Goal: Task Accomplishment & Management: Complete application form

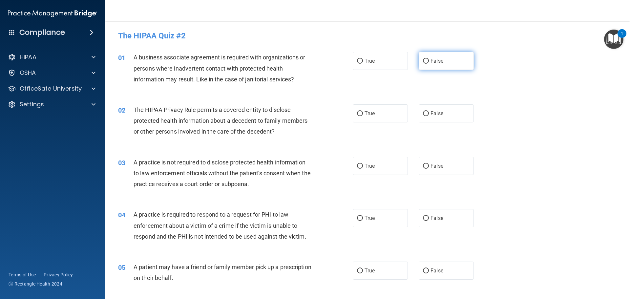
click at [426, 60] on label "False" at bounding box center [445, 61] width 55 height 18
click at [426, 60] on input "False" at bounding box center [426, 61] width 6 height 5
radio input "true"
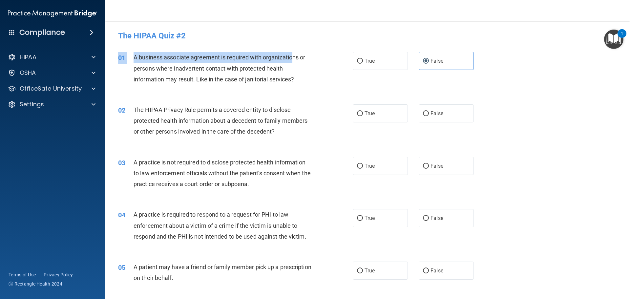
drag, startPoint x: 134, startPoint y: 57, endPoint x: 292, endPoint y: 55, distance: 158.1
click at [292, 55] on div "01 A business associate agreement is required with organizations or persons whe…" at bounding box center [235, 70] width 254 height 36
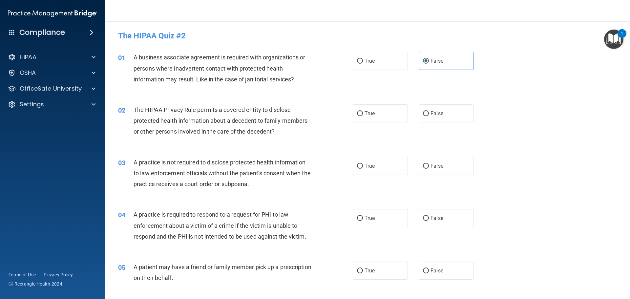
click at [309, 59] on div "A business associate agreement is required with organizations or persons where …" at bounding box center [224, 68] width 183 height 33
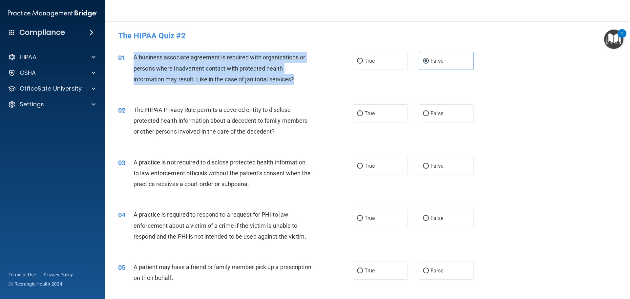
drag, startPoint x: 135, startPoint y: 57, endPoint x: 298, endPoint y: 86, distance: 165.2
click at [298, 86] on div "01 A business associate agreement is required with organizations or persons whe…" at bounding box center [235, 70] width 254 height 36
copy span "A business associate agreement is required with organizations or persons where …"
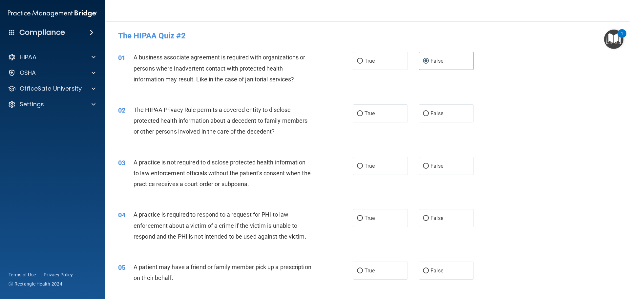
drag, startPoint x: 214, startPoint y: 98, endPoint x: 191, endPoint y: 96, distance: 22.5
click at [211, 96] on div "02 The HIPAA Privacy Rule permits a covered entity to disclose protected health…" at bounding box center [367, 122] width 508 height 52
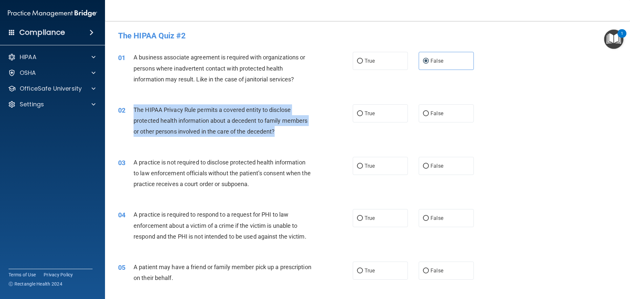
drag, startPoint x: 137, startPoint y: 110, endPoint x: 317, endPoint y: 133, distance: 181.6
click at [317, 133] on div "02 The HIPAA Privacy Rule permits a covered entity to disclose protected health…" at bounding box center [235, 122] width 254 height 36
copy span "The HIPAA Privacy Rule permits a covered entity to disclose protected health in…"
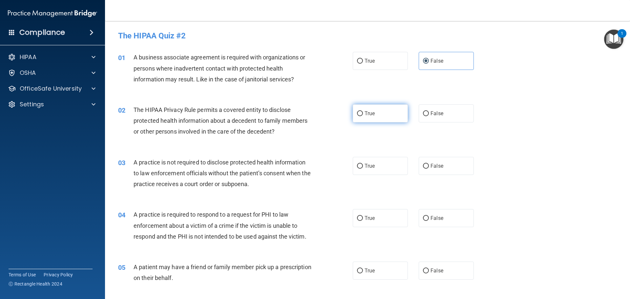
click at [377, 107] on label "True" at bounding box center [380, 113] width 55 height 18
click at [363, 111] on input "True" at bounding box center [360, 113] width 6 height 5
radio input "true"
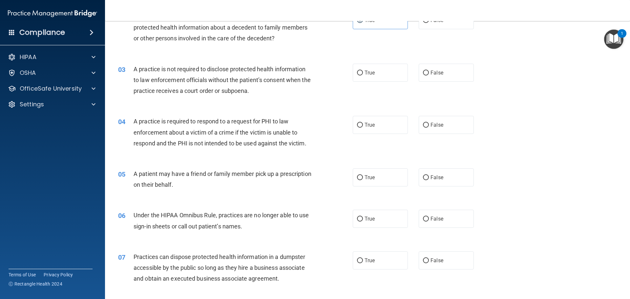
scroll to position [98, 0]
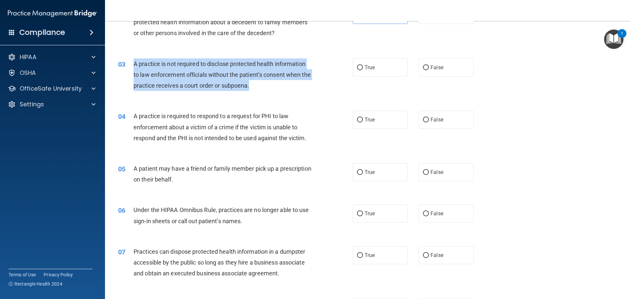
drag, startPoint x: 135, startPoint y: 64, endPoint x: 272, endPoint y: 91, distance: 140.0
click at [272, 91] on div "A practice is not required to disclose protected health information to law enfo…" at bounding box center [224, 74] width 183 height 33
copy span "A practice is not required to disclose protected health information to law enfo…"
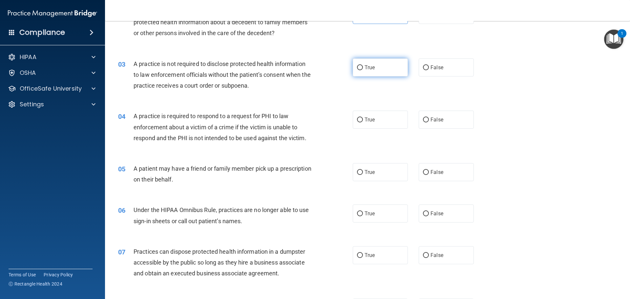
click at [377, 68] on label "True" at bounding box center [380, 67] width 55 height 18
click at [363, 68] on input "True" at bounding box center [360, 67] width 6 height 5
radio input "true"
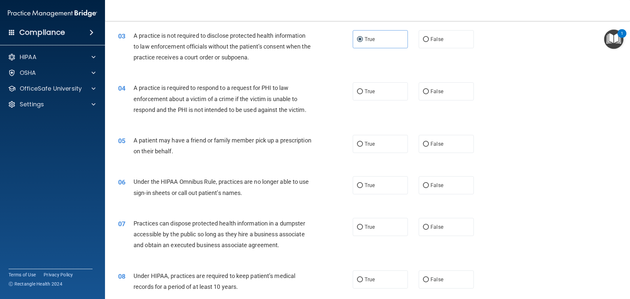
scroll to position [164, 0]
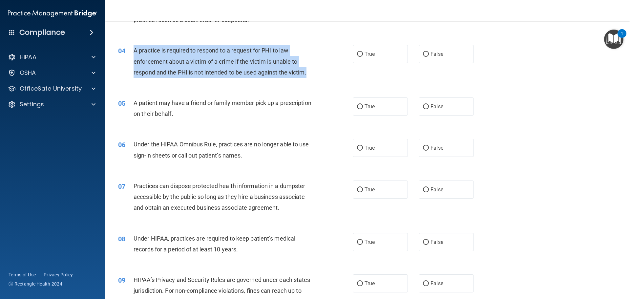
drag, startPoint x: 135, startPoint y: 50, endPoint x: 307, endPoint y: 77, distance: 174.4
click at [307, 77] on div "A practice is required to respond to a request for PHI to law enforcement about…" at bounding box center [224, 61] width 183 height 33
copy span "A practice is required to respond to a request for PHI to law enforcement about…"
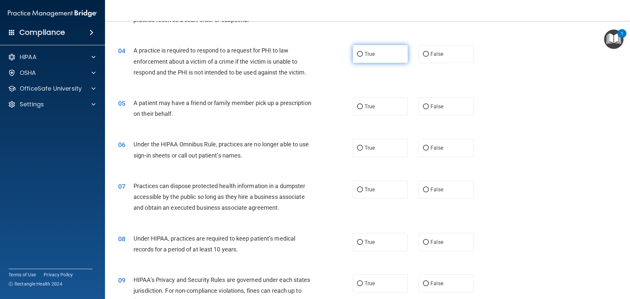
click at [388, 55] on label "True" at bounding box center [380, 54] width 55 height 18
click at [363, 55] on input "True" at bounding box center [360, 54] width 6 height 5
radio input "true"
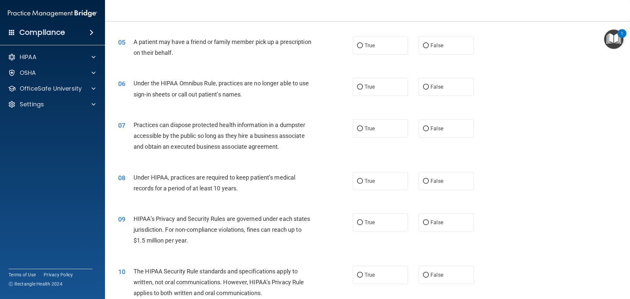
scroll to position [230, 0]
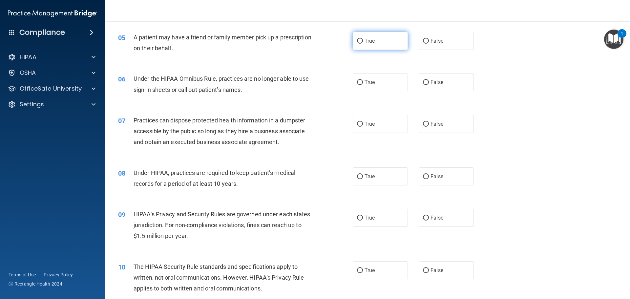
click at [356, 44] on label "True" at bounding box center [380, 41] width 55 height 18
click at [357, 44] on input "True" at bounding box center [360, 41] width 6 height 5
radio input "true"
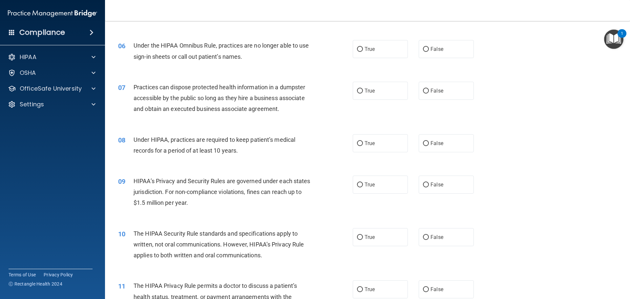
scroll to position [262, 0]
click at [432, 51] on span "False" at bounding box center [436, 49] width 13 height 6
click at [429, 51] on input "False" at bounding box center [426, 49] width 6 height 5
radio input "true"
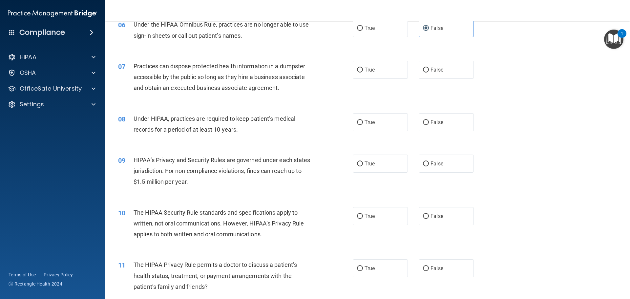
scroll to position [295, 0]
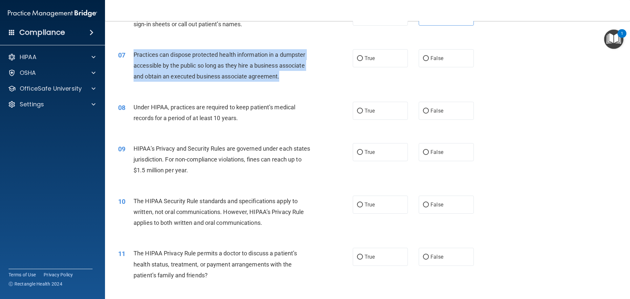
drag, startPoint x: 134, startPoint y: 54, endPoint x: 254, endPoint y: 63, distance: 120.4
click at [298, 78] on div "Practices can dispose protected health information in a dumpster accessible by …" at bounding box center [224, 65] width 183 height 33
copy span "Practices can dispose protected health information in a dumpster accessible by …"
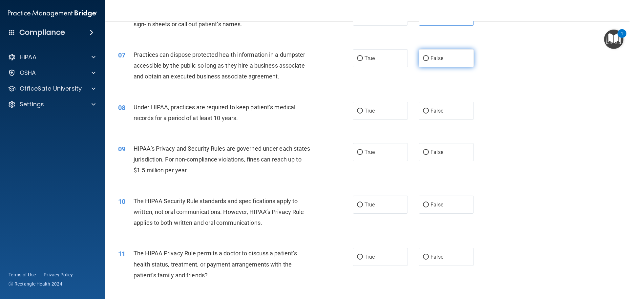
drag, startPoint x: 417, startPoint y: 57, endPoint x: 422, endPoint y: 58, distance: 5.2
click at [421, 58] on label "False" at bounding box center [445, 58] width 55 height 18
click at [423, 60] on input "False" at bounding box center [426, 58] width 6 height 5
radio input "true"
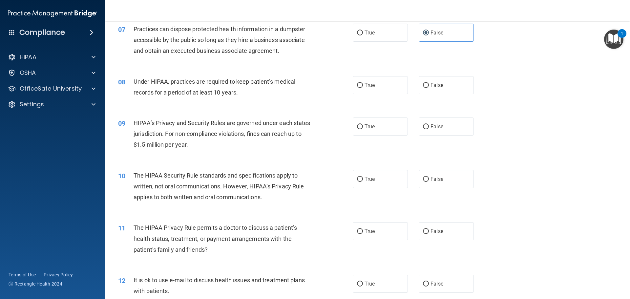
scroll to position [361, 0]
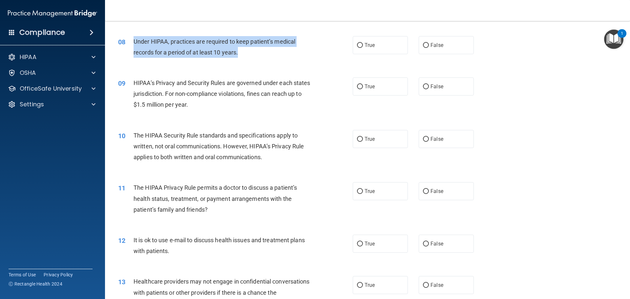
drag, startPoint x: 134, startPoint y: 42, endPoint x: 277, endPoint y: 54, distance: 142.9
click at [277, 54] on div "Under HIPAA, practices are required to keep patient’s medical records for a per…" at bounding box center [224, 47] width 183 height 22
copy span "Under HIPAA, practices are required to keep patient’s medical records for a per…"
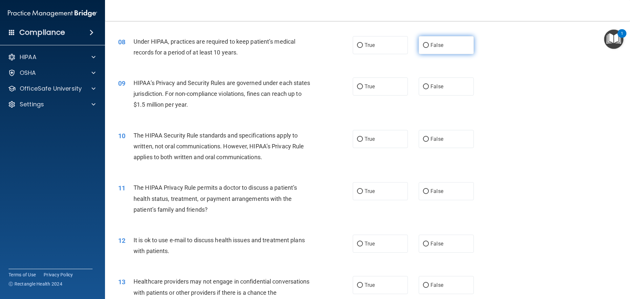
click at [432, 39] on label "False" at bounding box center [445, 45] width 55 height 18
click at [450, 43] on label "False" at bounding box center [445, 45] width 55 height 18
click at [429, 43] on input "False" at bounding box center [426, 45] width 6 height 5
radio input "true"
click at [365, 89] on span "True" at bounding box center [369, 86] width 10 height 6
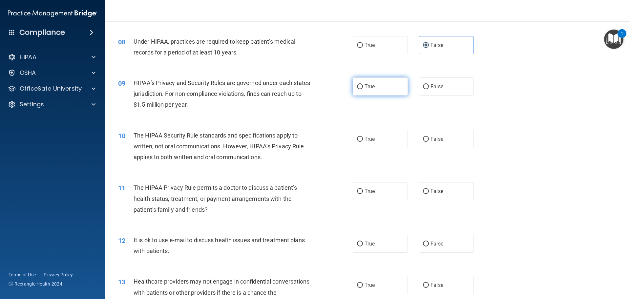
click at [363, 89] on input "True" at bounding box center [360, 86] width 6 height 5
radio input "true"
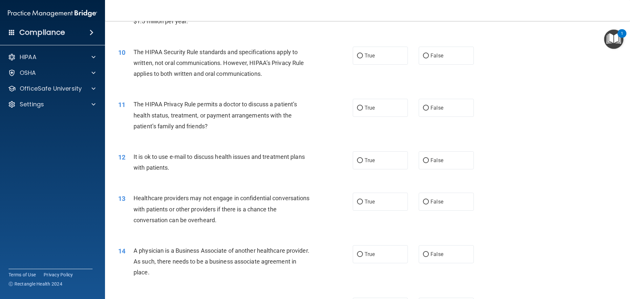
scroll to position [459, 0]
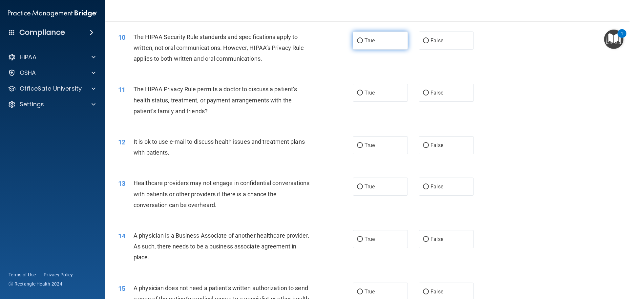
click at [372, 41] on span "True" at bounding box center [369, 40] width 10 height 6
click at [363, 41] on input "True" at bounding box center [360, 40] width 6 height 5
radio input "true"
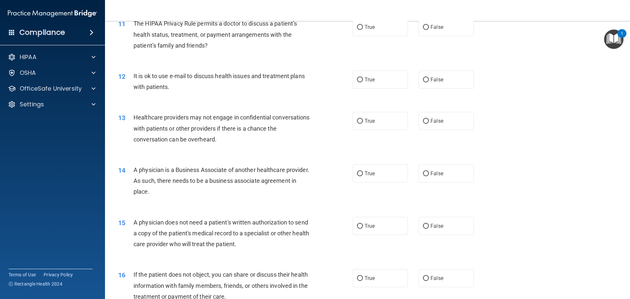
scroll to position [492, 0]
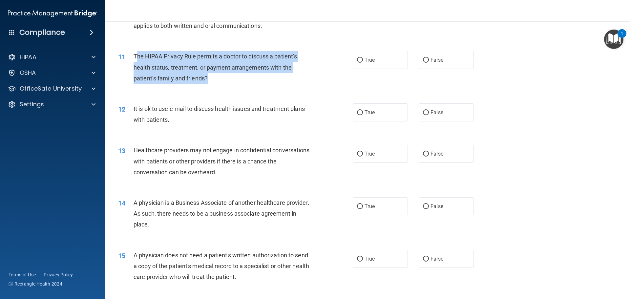
drag, startPoint x: 136, startPoint y: 53, endPoint x: 248, endPoint y: 74, distance: 114.0
click at [260, 78] on div "The HIPAA Privacy Rule permits a doctor to discuss a patient’s health status, t…" at bounding box center [224, 67] width 183 height 33
drag, startPoint x: 135, startPoint y: 51, endPoint x: 298, endPoint y: 84, distance: 167.0
click at [298, 84] on div "11 The HIPAA Privacy Rule permits a doctor to discuss a patient’s health status…" at bounding box center [235, 69] width 254 height 36
copy span "The HIPAA Privacy Rule permits a doctor to discuss a patient’s health status, t…"
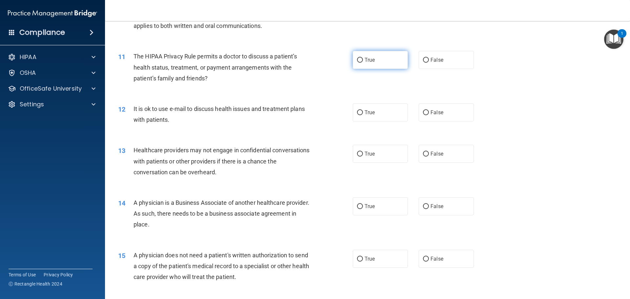
click at [380, 59] on label "True" at bounding box center [380, 60] width 55 height 18
click at [363, 59] on input "True" at bounding box center [360, 60] width 6 height 5
radio input "true"
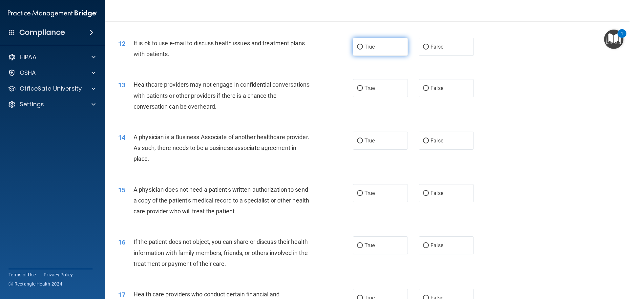
click at [368, 52] on label "True" at bounding box center [380, 47] width 55 height 18
click at [363, 50] on input "True" at bounding box center [360, 47] width 6 height 5
radio input "true"
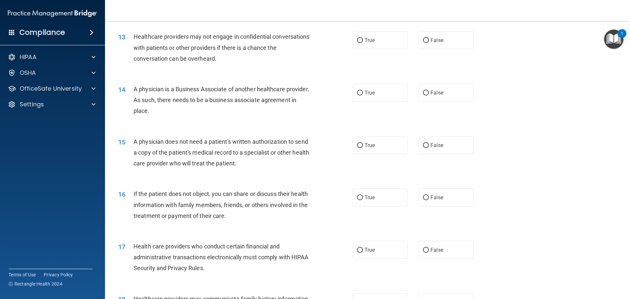
scroll to position [590, 0]
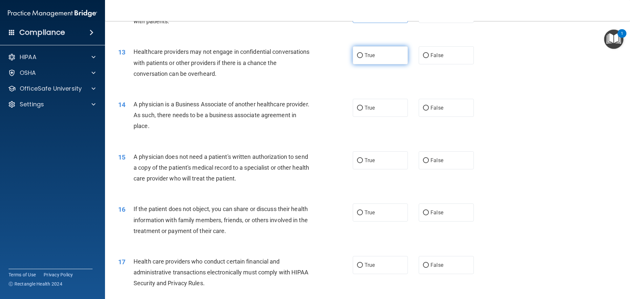
click at [361, 54] on label "True" at bounding box center [380, 55] width 55 height 18
click at [361, 54] on input "True" at bounding box center [360, 55] width 6 height 5
radio input "true"
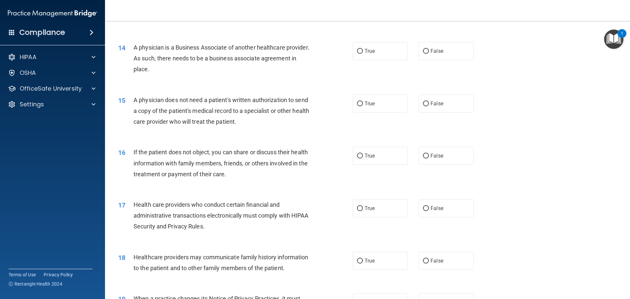
scroll to position [656, 0]
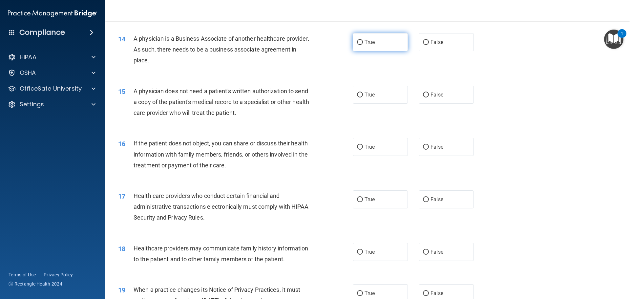
click at [360, 44] on input "True" at bounding box center [360, 42] width 6 height 5
radio input "true"
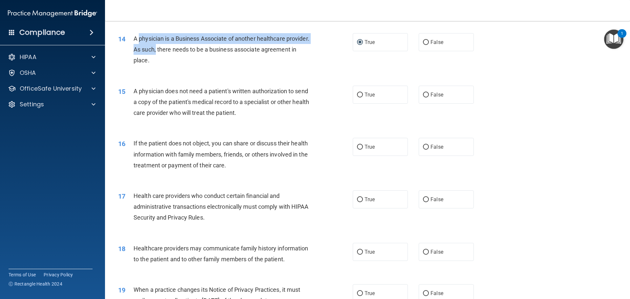
drag, startPoint x: 136, startPoint y: 39, endPoint x: 179, endPoint y: 45, distance: 43.7
click at [179, 45] on div "A physician is a Business Associate of another healthcare provider. As such, th…" at bounding box center [224, 49] width 183 height 33
drag, startPoint x: 132, startPoint y: 39, endPoint x: 246, endPoint y: 58, distance: 115.8
click at [246, 58] on div "14 A physician is a Business Associate of another healthcare provider. As such,…" at bounding box center [235, 51] width 254 height 36
copy div "A physician is a Business Associate of another healthcare provider. As such, th…"
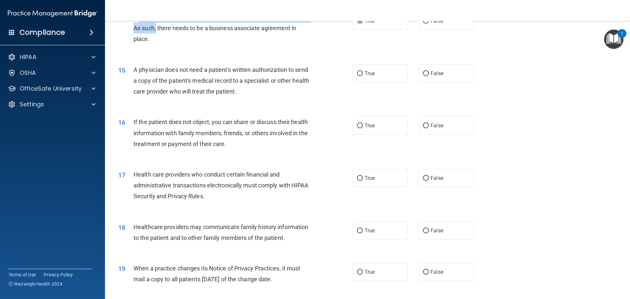
scroll to position [689, 0]
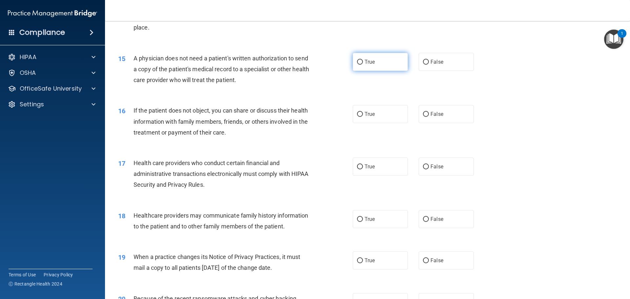
click at [370, 67] on label "True" at bounding box center [380, 62] width 55 height 18
click at [363, 65] on input "True" at bounding box center [360, 62] width 6 height 5
radio input "true"
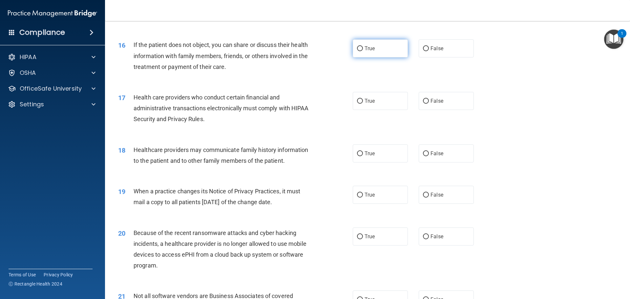
click at [365, 52] on label "True" at bounding box center [380, 48] width 55 height 18
click at [363, 51] on input "True" at bounding box center [360, 48] width 6 height 5
radio input "true"
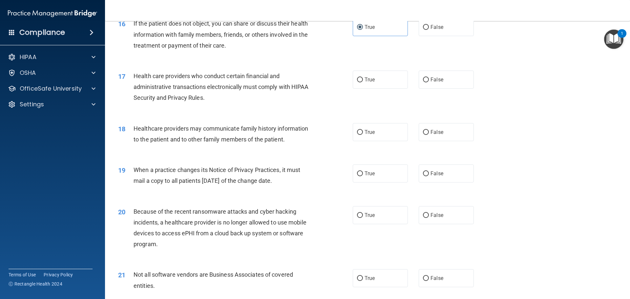
scroll to position [787, 0]
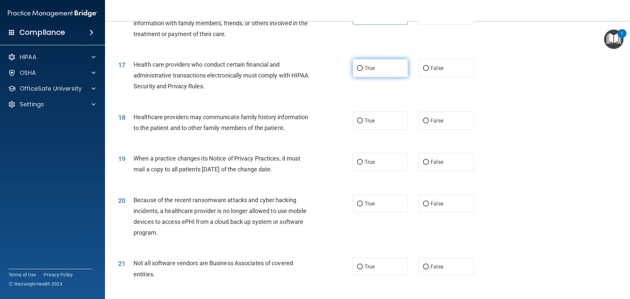
click at [386, 72] on label "True" at bounding box center [380, 68] width 55 height 18
click at [363, 71] on input "True" at bounding box center [360, 68] width 6 height 5
radio input "true"
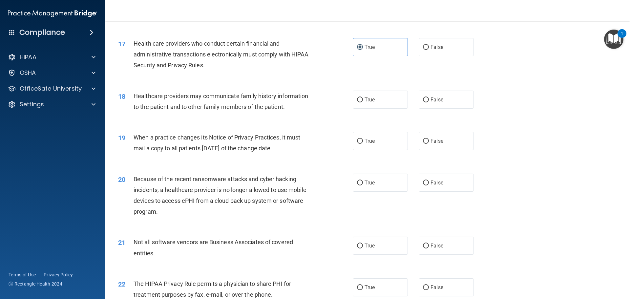
scroll to position [820, 0]
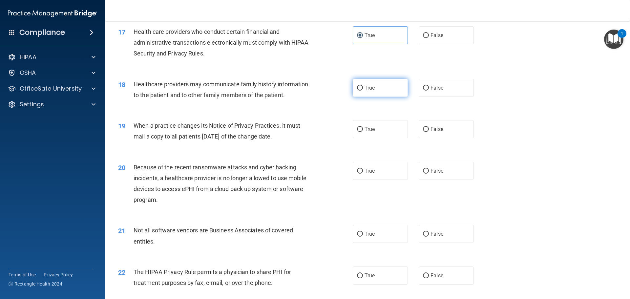
click at [364, 89] on span "True" at bounding box center [369, 88] width 10 height 6
click at [363, 89] on input "True" at bounding box center [360, 88] width 6 height 5
radio input "true"
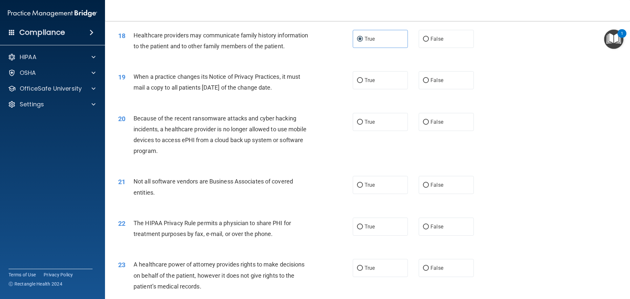
scroll to position [918, 0]
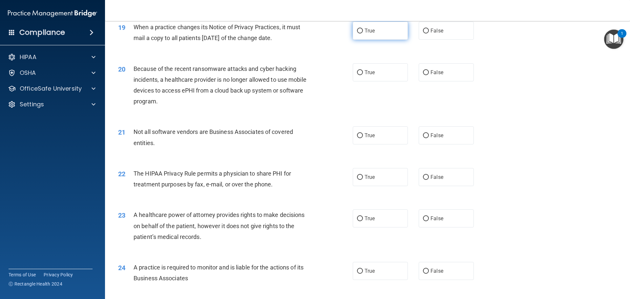
click at [369, 28] on span "True" at bounding box center [369, 31] width 10 height 6
click at [363, 29] on input "True" at bounding box center [360, 31] width 6 height 5
radio input "true"
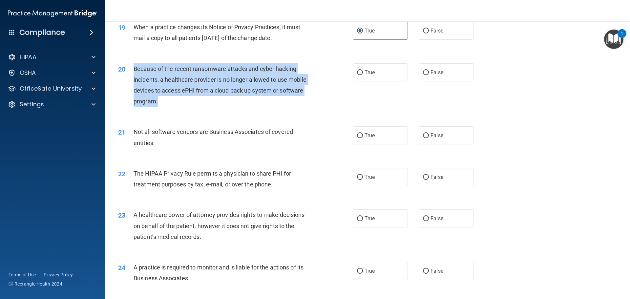
drag, startPoint x: 134, startPoint y: 68, endPoint x: 284, endPoint y: 97, distance: 152.3
click at [284, 97] on div "Because of the recent ransomware attacks and cyber hacking incidents, a healthc…" at bounding box center [224, 85] width 183 height 44
copy span "Because of the recent ransomware attacks and cyber hacking incidents, a healthc…"
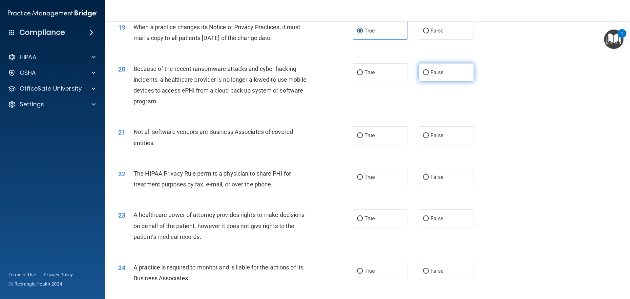
click at [429, 69] on label "False" at bounding box center [445, 72] width 55 height 18
click at [429, 70] on input "False" at bounding box center [426, 72] width 6 height 5
radio input "true"
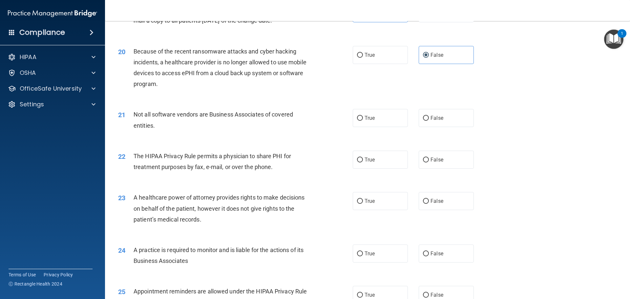
scroll to position [951, 0]
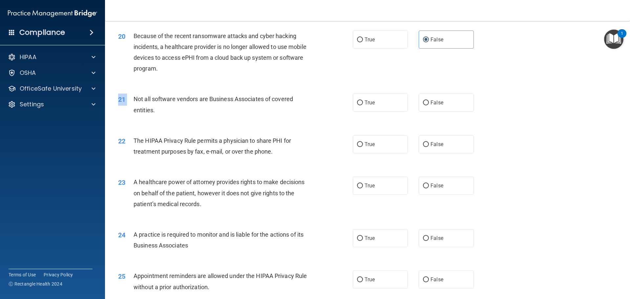
drag, startPoint x: 135, startPoint y: 101, endPoint x: 287, endPoint y: 120, distance: 153.4
click at [287, 120] on div "21 Not all software vendors are Business Associates of covered entities. True F…" at bounding box center [367, 105] width 508 height 41
click at [398, 105] on label "True" at bounding box center [380, 102] width 55 height 18
click at [363, 105] on input "True" at bounding box center [360, 102] width 6 height 5
radio input "true"
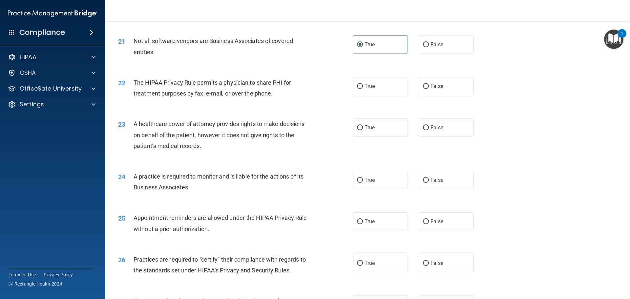
scroll to position [1017, 0]
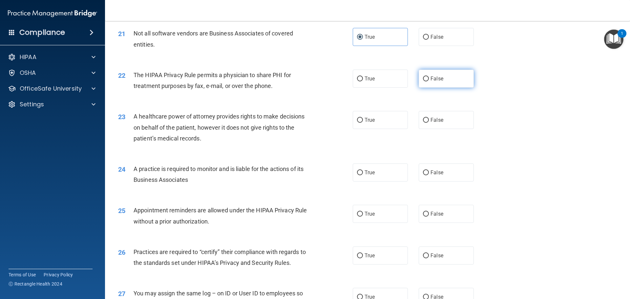
click at [442, 81] on label "False" at bounding box center [445, 79] width 55 height 18
click at [429, 81] on input "False" at bounding box center [426, 78] width 6 height 5
radio input "true"
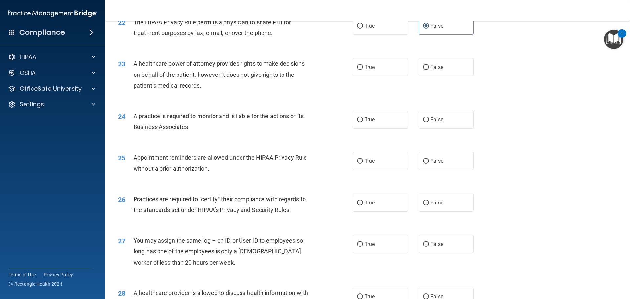
scroll to position [1082, 0]
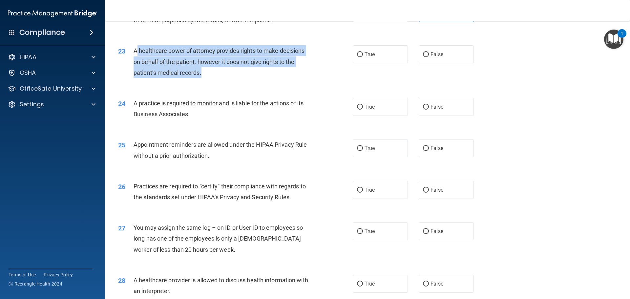
drag, startPoint x: 135, startPoint y: 50, endPoint x: 294, endPoint y: 67, distance: 159.7
click at [294, 67] on div "A healthcare power of attorney provides rights to make decisions on behalf of t…" at bounding box center [224, 61] width 183 height 33
click at [251, 78] on div "23 A healthcare power of attorney provides rights to make decisions on behalf o…" at bounding box center [235, 63] width 254 height 36
drag, startPoint x: 135, startPoint y: 50, endPoint x: 281, endPoint y: 79, distance: 149.0
click at [281, 79] on div "23 A healthcare power of attorney provides rights to make decisions on behalf o…" at bounding box center [235, 63] width 254 height 36
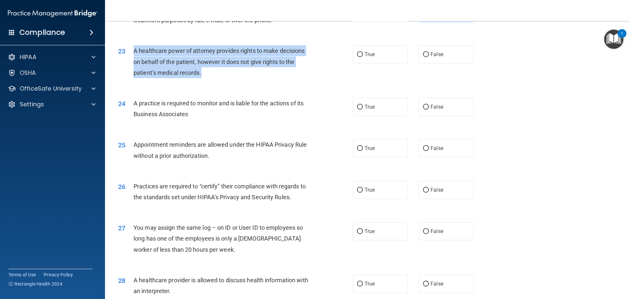
copy div "A healthcare power of attorney provides rights to make decisions on behalf of t…"
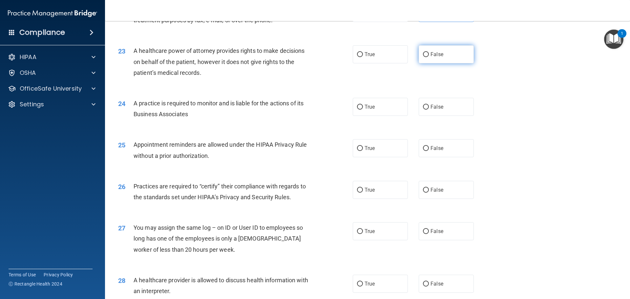
click at [432, 59] on label "False" at bounding box center [445, 54] width 55 height 18
click at [429, 57] on input "False" at bounding box center [426, 54] width 6 height 5
radio input "true"
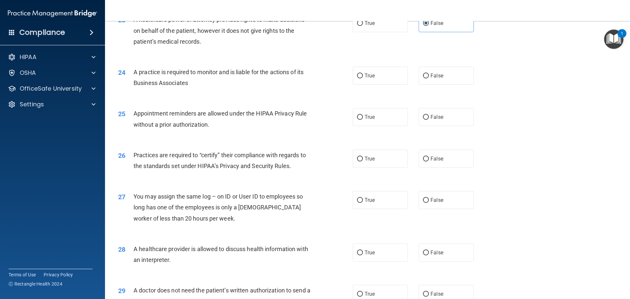
scroll to position [1148, 0]
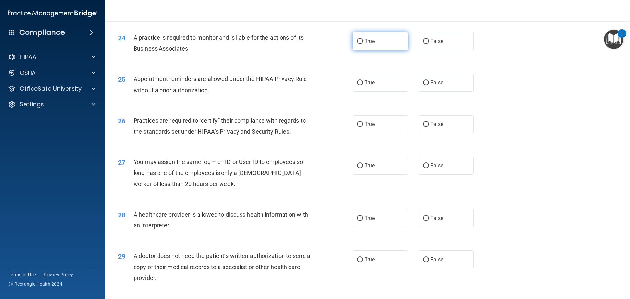
click at [360, 42] on input "True" at bounding box center [360, 41] width 6 height 5
radio input "true"
click at [358, 86] on label "True" at bounding box center [380, 82] width 55 height 18
click at [358, 85] on input "True" at bounding box center [360, 82] width 6 height 5
radio input "true"
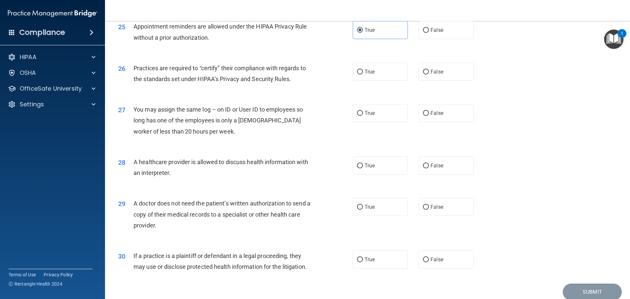
scroll to position [1214, 0]
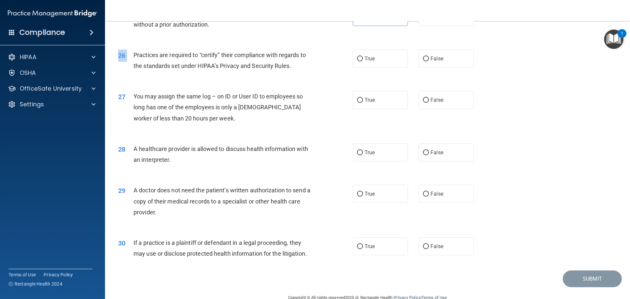
drag, startPoint x: 135, startPoint y: 55, endPoint x: 293, endPoint y: 64, distance: 158.0
click at [300, 73] on div "26 Practices are required to “certify” their compliance with regards to the sta…" at bounding box center [235, 62] width 254 height 25
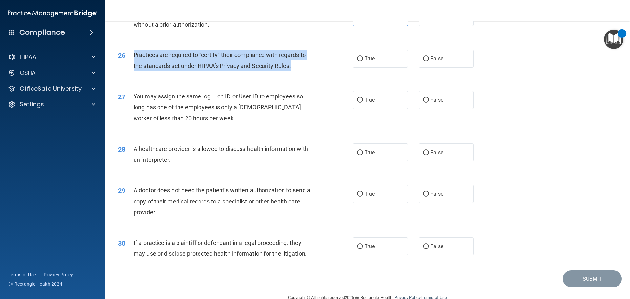
click at [293, 64] on div "Practices are required to “certify” their compliance with regards to the standa…" at bounding box center [224, 61] width 183 height 22
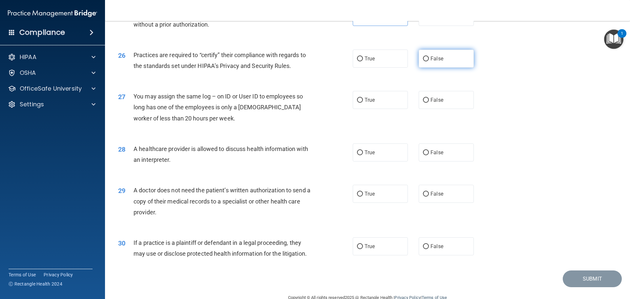
click at [446, 63] on label "False" at bounding box center [445, 59] width 55 height 18
click at [429, 61] on input "False" at bounding box center [426, 58] width 6 height 5
radio input "true"
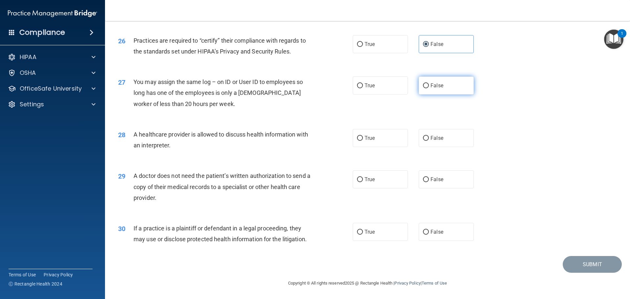
click at [448, 85] on label "False" at bounding box center [445, 85] width 55 height 18
click at [429, 85] on input "False" at bounding box center [426, 85] width 6 height 5
radio input "true"
click at [359, 142] on label "True" at bounding box center [380, 138] width 55 height 18
click at [359, 141] on input "True" at bounding box center [360, 138] width 6 height 5
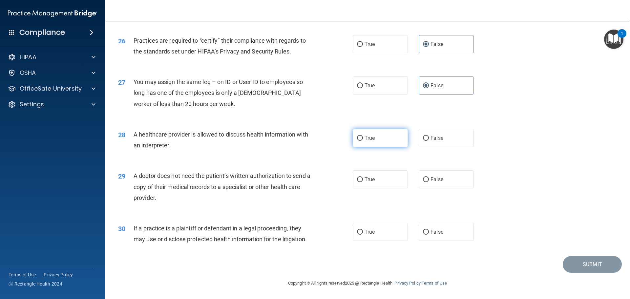
radio input "true"
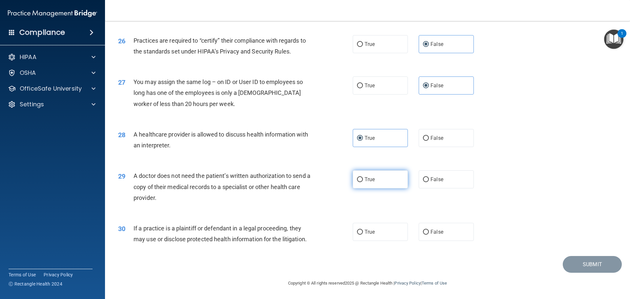
click at [371, 183] on label "True" at bounding box center [380, 179] width 55 height 18
click at [363, 182] on input "True" at bounding box center [360, 179] width 6 height 5
radio input "true"
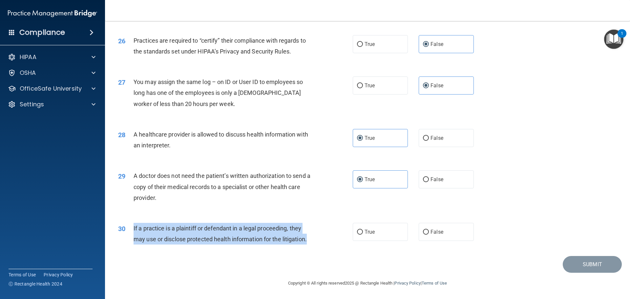
drag, startPoint x: 133, startPoint y: 229, endPoint x: 310, endPoint y: 246, distance: 178.3
click at [310, 246] on div "30 If a practice is a plaintiff or defendant in a legal proceeding, they may us…" at bounding box center [235, 235] width 254 height 25
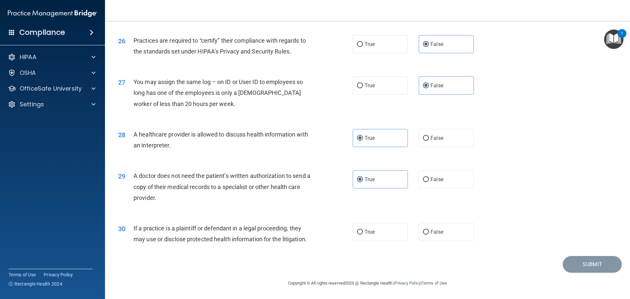
click at [232, 262] on div "Submit" at bounding box center [367, 264] width 508 height 17
click at [383, 233] on label "True" at bounding box center [380, 232] width 55 height 18
click at [363, 233] on input "True" at bounding box center [360, 232] width 6 height 5
radio input "true"
click at [578, 265] on button "Submit" at bounding box center [591, 264] width 59 height 17
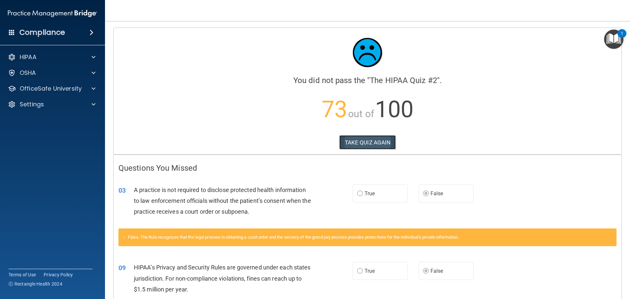
click at [364, 138] on button "TAKE QUIZ AGAIN" at bounding box center [367, 142] width 57 height 14
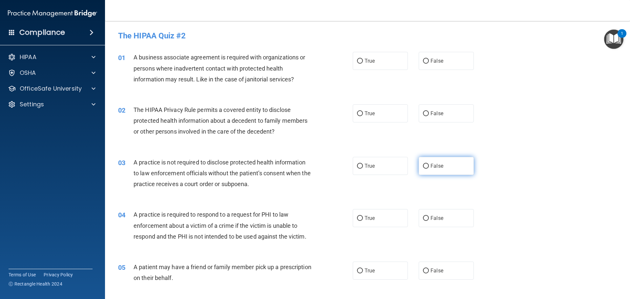
click at [430, 168] on span "False" at bounding box center [436, 166] width 13 height 6
click at [428, 168] on input "False" at bounding box center [426, 166] width 6 height 5
radio input "true"
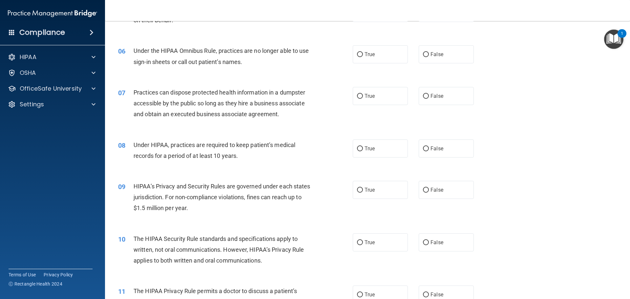
scroll to position [262, 0]
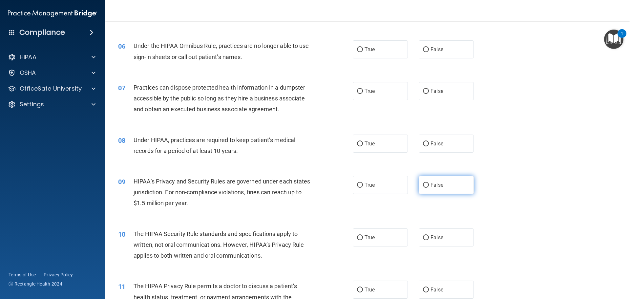
click at [434, 184] on span "False" at bounding box center [436, 185] width 13 height 6
click at [429, 184] on input "False" at bounding box center [426, 185] width 6 height 5
radio input "true"
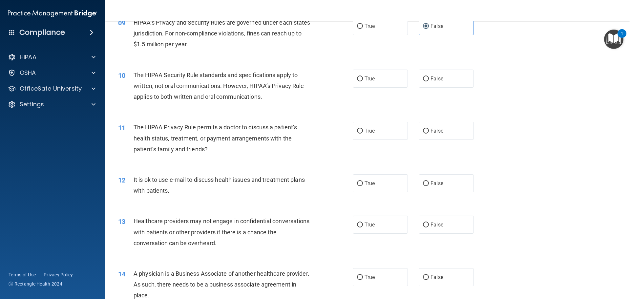
scroll to position [459, 0]
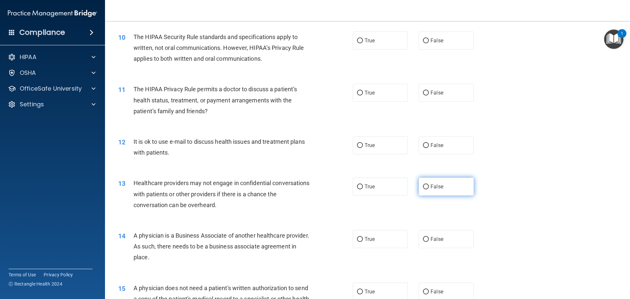
click at [448, 191] on label "False" at bounding box center [445, 186] width 55 height 18
click at [429, 189] on input "False" at bounding box center [426, 186] width 6 height 5
radio input "true"
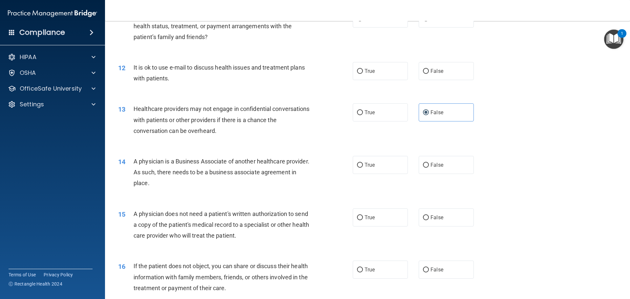
scroll to position [558, 0]
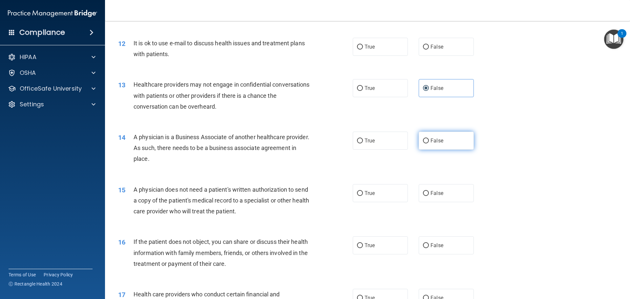
click at [436, 145] on label "False" at bounding box center [445, 141] width 55 height 18
click at [429, 143] on input "False" at bounding box center [426, 140] width 6 height 5
radio input "true"
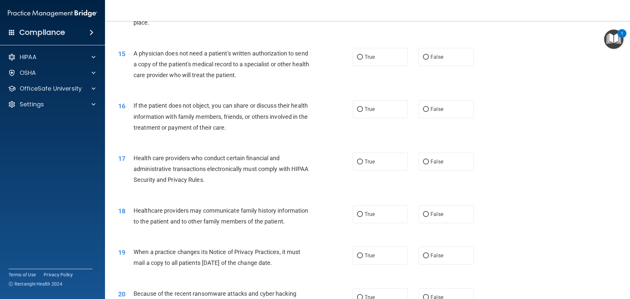
scroll to position [722, 0]
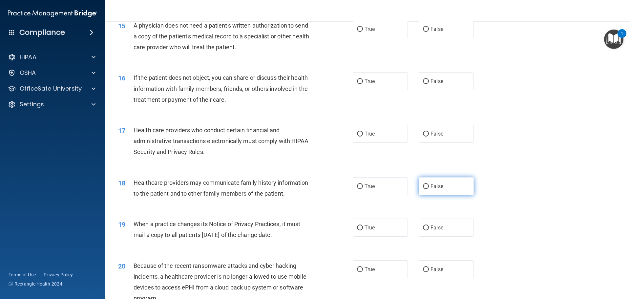
click at [435, 185] on span "False" at bounding box center [436, 186] width 13 height 6
click at [429, 185] on input "False" at bounding box center [426, 186] width 6 height 5
radio input "true"
click at [438, 227] on span "False" at bounding box center [436, 227] width 13 height 6
click at [429, 227] on input "False" at bounding box center [426, 227] width 6 height 5
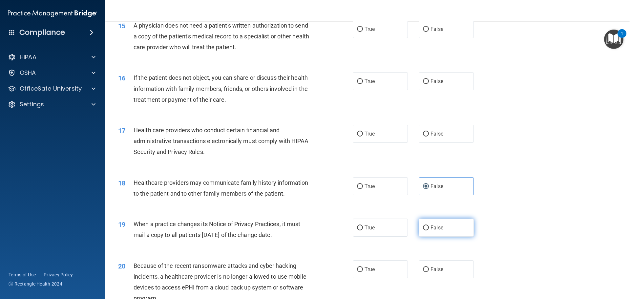
radio input "true"
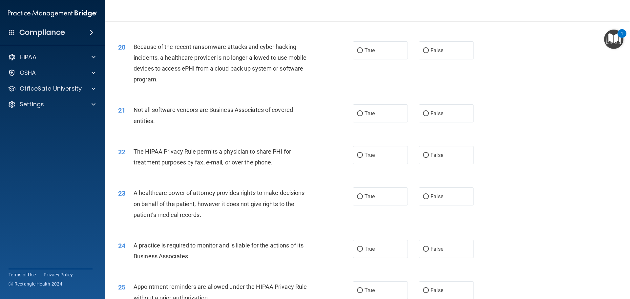
scroll to position [984, 0]
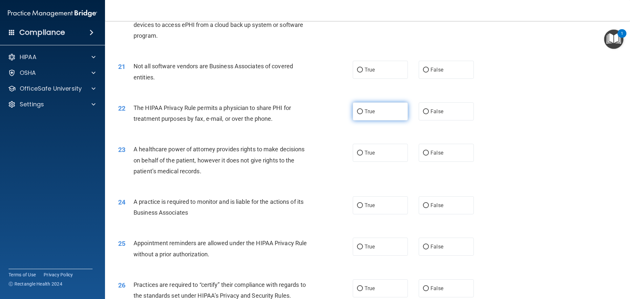
click at [373, 112] on label "True" at bounding box center [380, 111] width 55 height 18
click at [363, 112] on input "True" at bounding box center [360, 111] width 6 height 5
radio input "true"
click at [439, 205] on span "False" at bounding box center [436, 205] width 13 height 6
click at [429, 205] on input "False" at bounding box center [426, 205] width 6 height 5
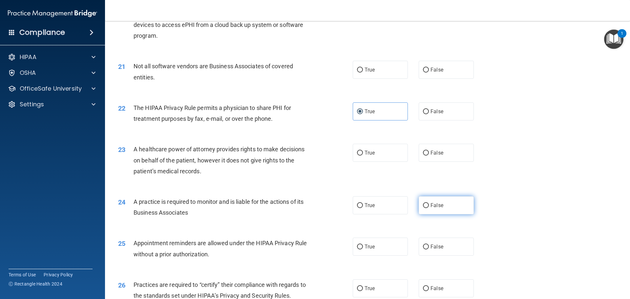
radio input "true"
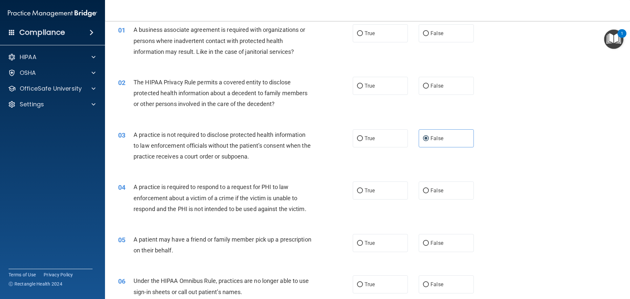
scroll to position [0, 0]
